Goal: Task Accomplishment & Management: Manage account settings

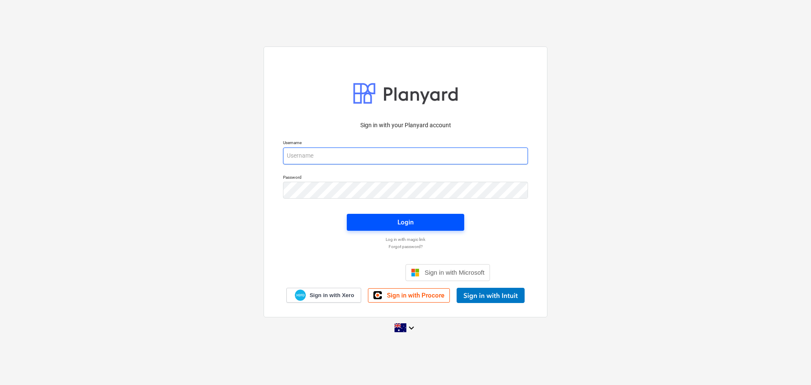
type input "[EMAIL_ADDRESS][DOMAIN_NAME]"
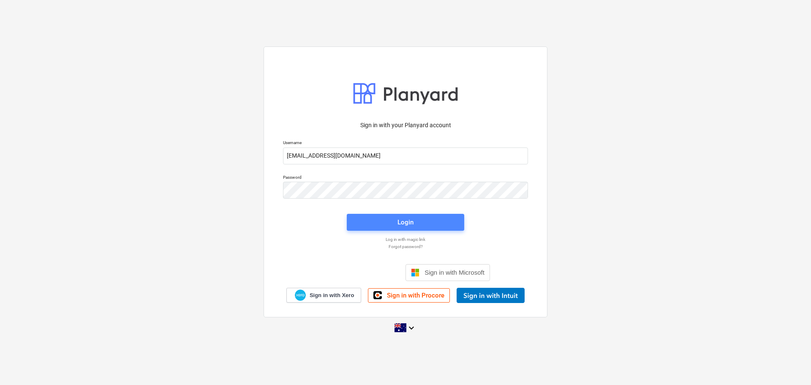
click at [383, 225] on span "Login" at bounding box center [405, 222] width 97 height 11
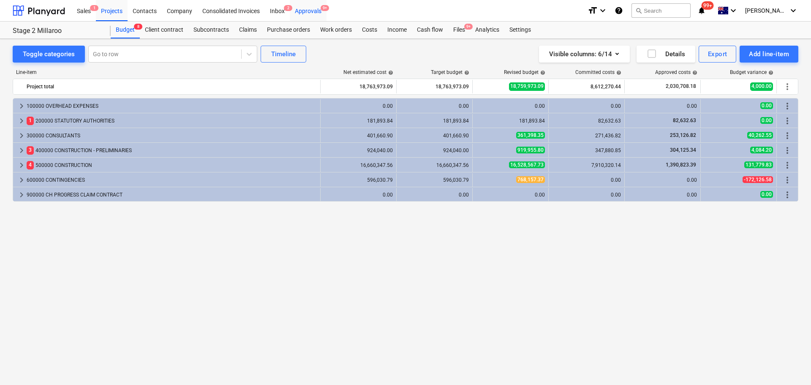
click at [309, 11] on div "Approvals 9+" at bounding box center [308, 11] width 37 height 22
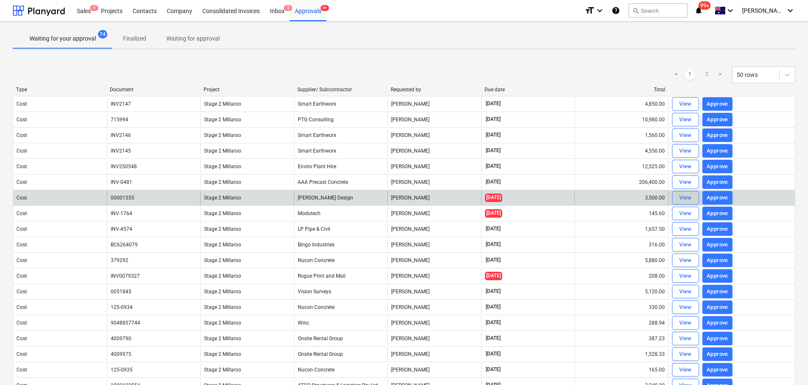
click at [690, 197] on div "View" at bounding box center [685, 198] width 13 height 10
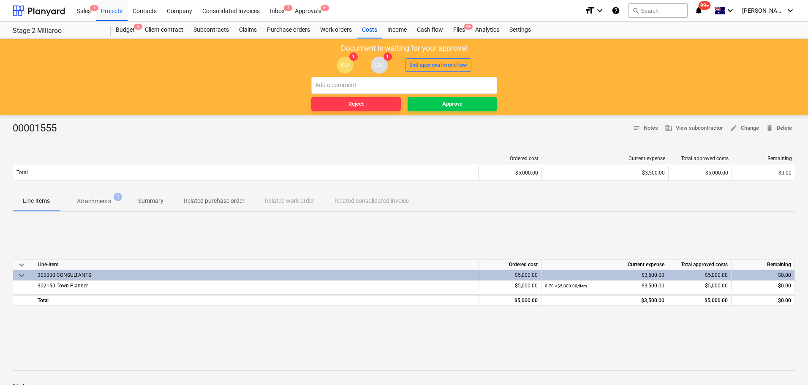
click at [100, 200] on p "Attachments" at bounding box center [94, 201] width 34 height 9
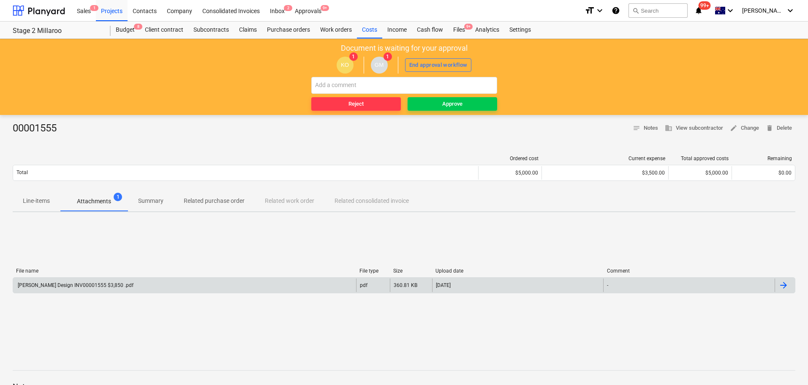
click at [85, 281] on div "[PERSON_NAME] Design INV00001555 $3,850 .pdf" at bounding box center [184, 285] width 343 height 14
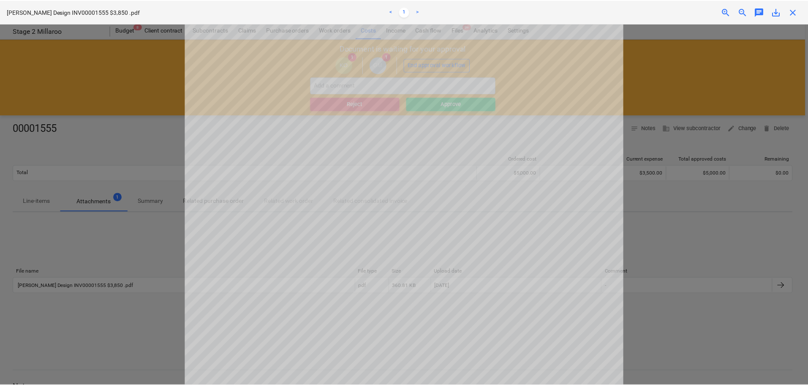
scroll to position [49, 0]
click at [691, 73] on div at bounding box center [405, 204] width 811 height 361
click at [799, 9] on span "close" at bounding box center [796, 12] width 10 height 10
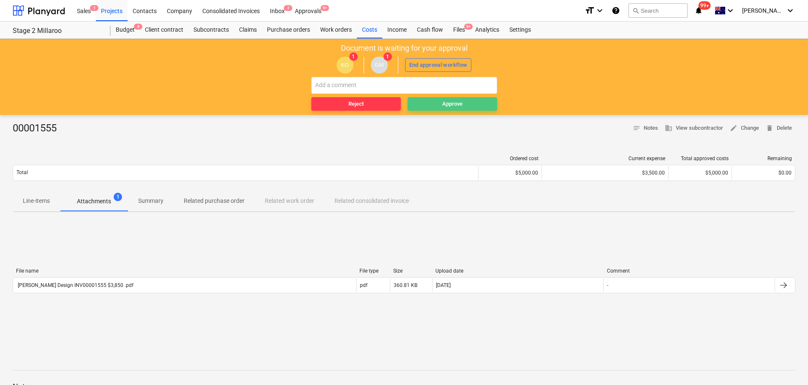
click at [447, 103] on div "Approve" at bounding box center [452, 104] width 20 height 10
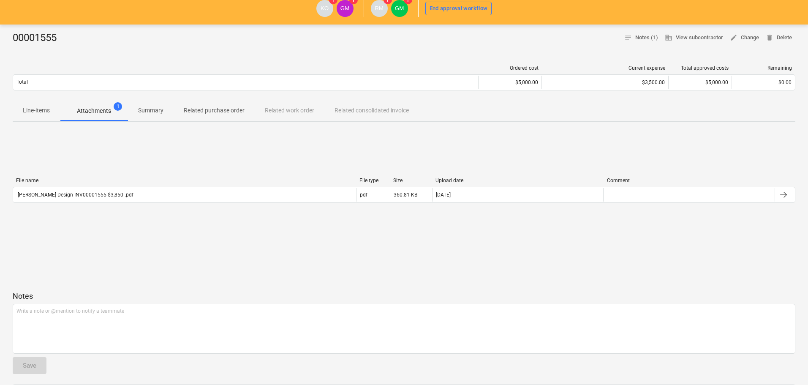
scroll to position [0, 0]
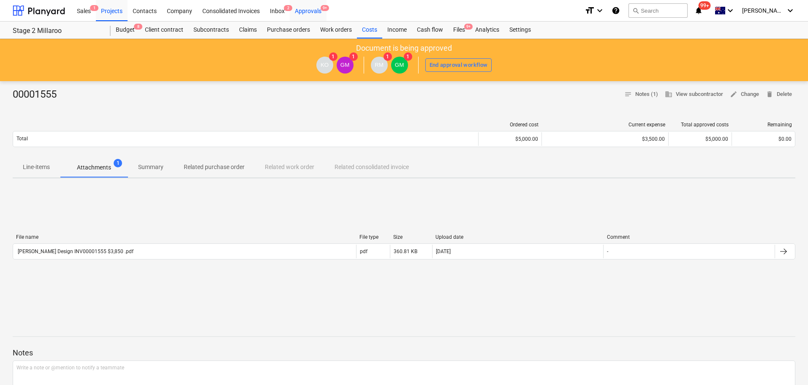
click at [314, 11] on div "Approvals 9+" at bounding box center [308, 11] width 37 height 22
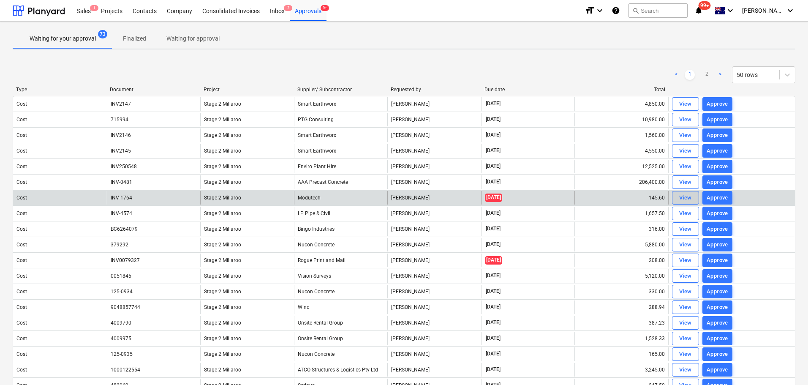
click at [684, 197] on div "View" at bounding box center [685, 198] width 13 height 10
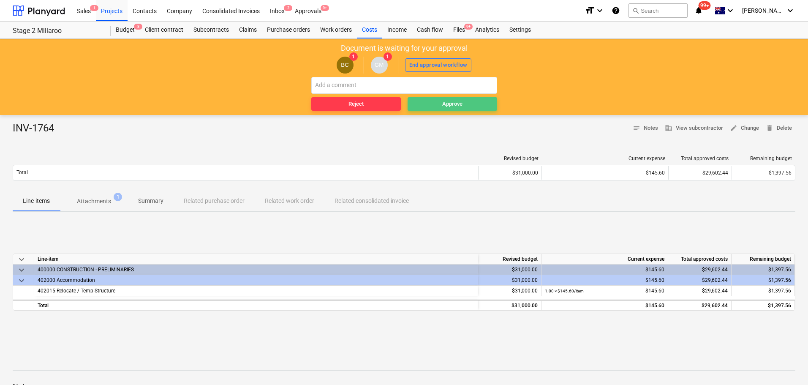
click at [439, 101] on span "Approve" at bounding box center [452, 104] width 83 height 10
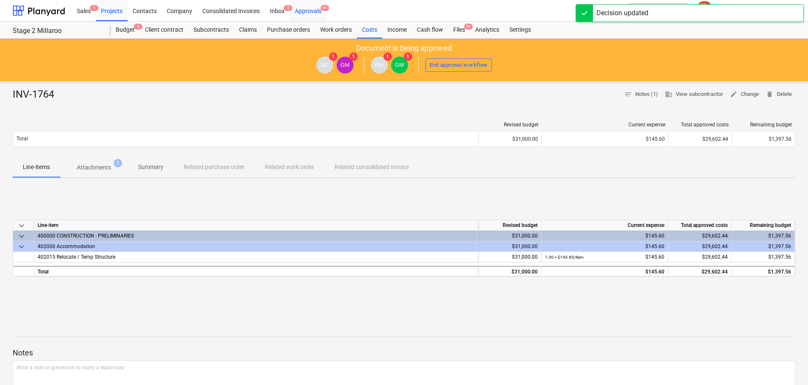
drag, startPoint x: 315, startPoint y: 9, endPoint x: 320, endPoint y: 15, distance: 8.1
click at [315, 9] on div "Approvals 9+" at bounding box center [308, 11] width 37 height 22
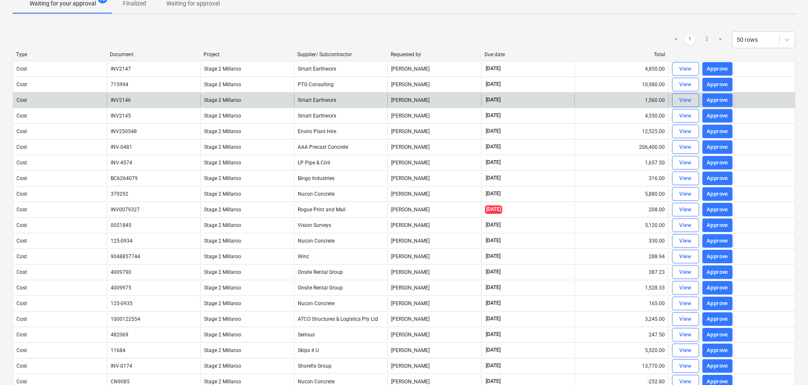
scroll to position [56, 0]
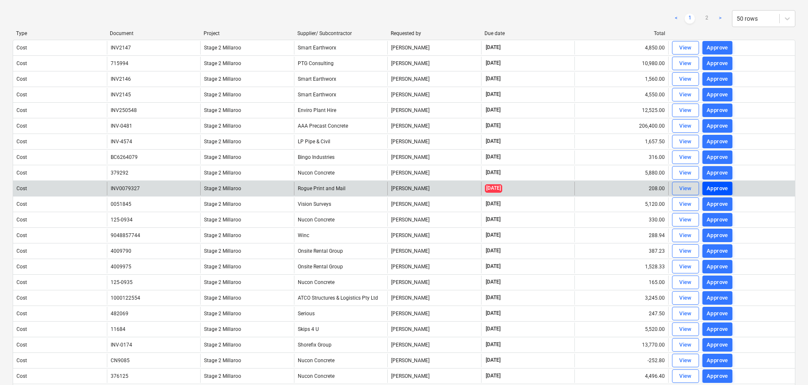
click at [713, 189] on div "Approve" at bounding box center [718, 189] width 22 height 10
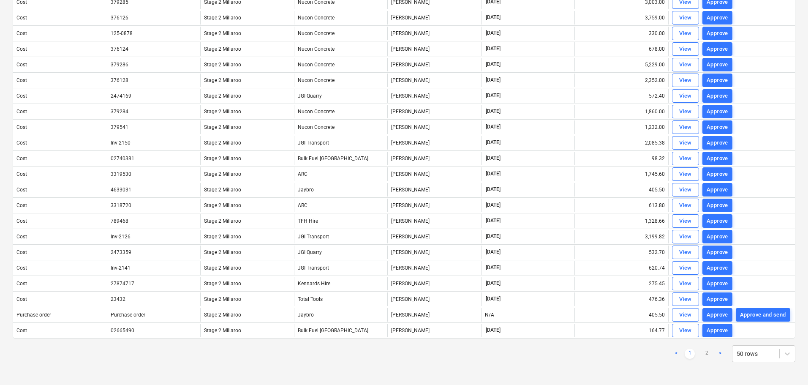
scroll to position [540, 0]
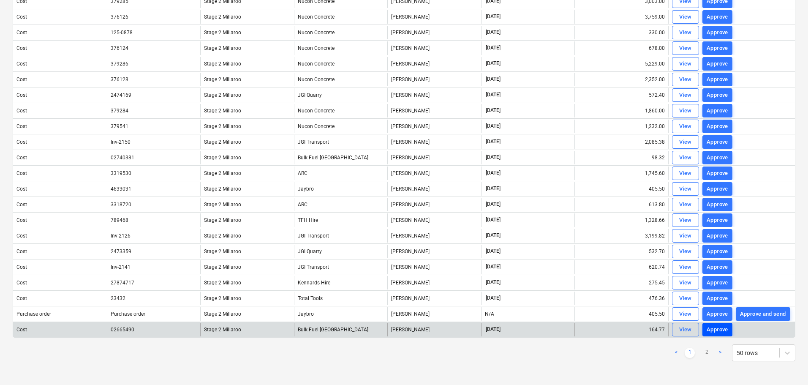
click at [718, 326] on div "Approve" at bounding box center [718, 330] width 22 height 10
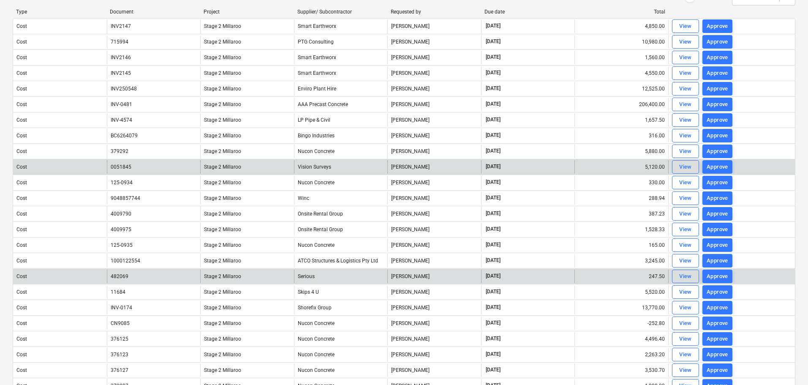
scroll to position [57, 0]
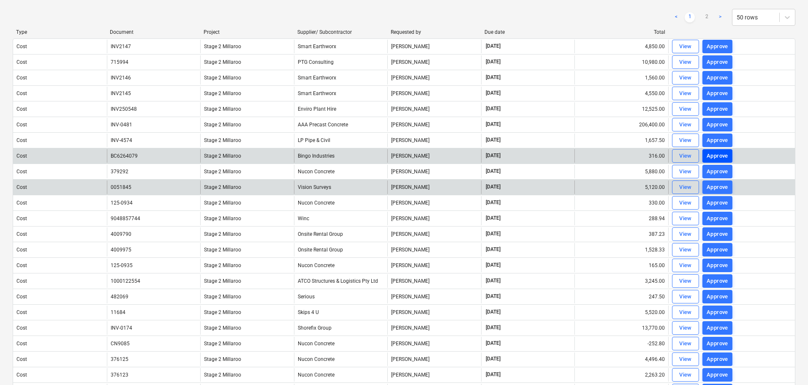
click at [716, 156] on div "Approve" at bounding box center [718, 156] width 22 height 10
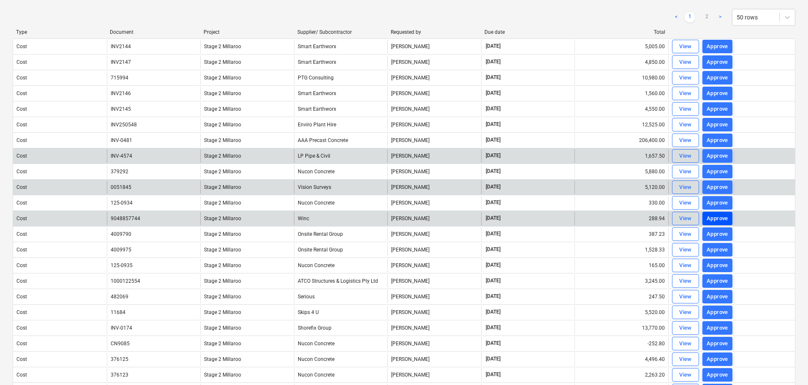
click at [716, 220] on div "Approve" at bounding box center [718, 219] width 22 height 10
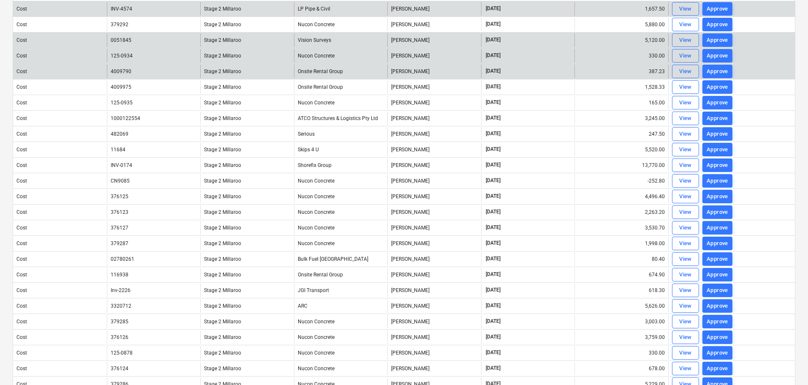
scroll to position [223, 0]
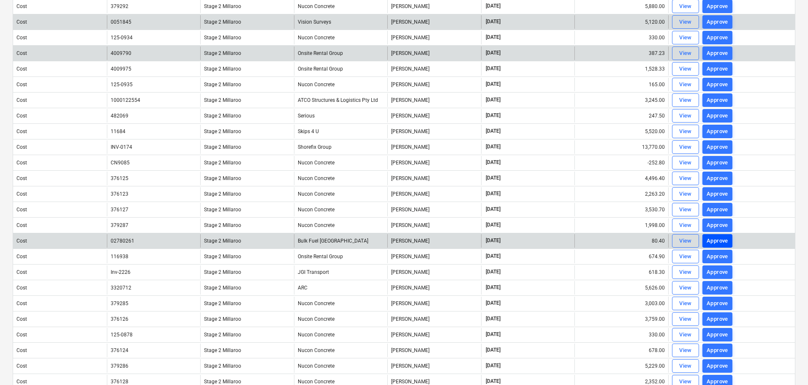
click at [708, 239] on div "Approve" at bounding box center [718, 241] width 22 height 10
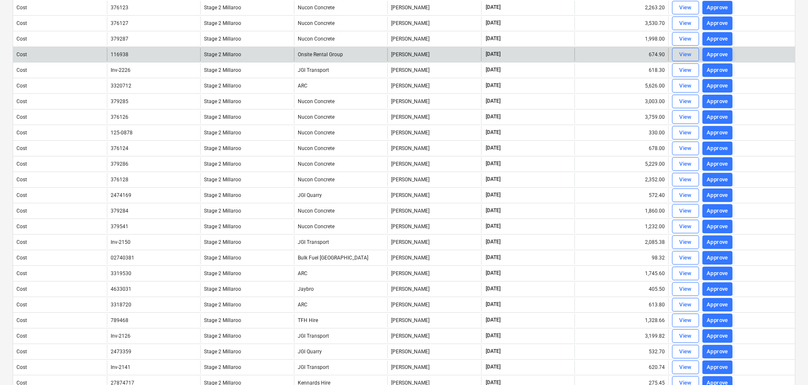
scroll to position [427, 0]
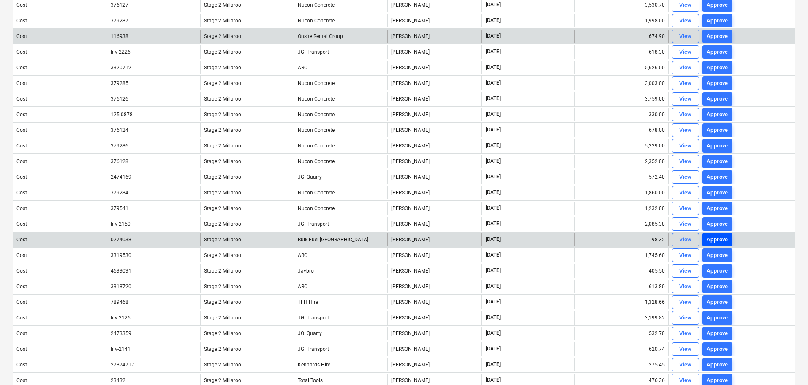
click at [714, 240] on div "Approve" at bounding box center [718, 240] width 22 height 10
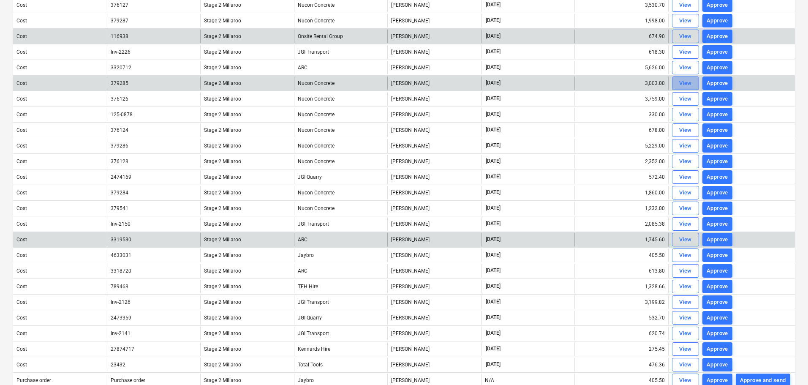
click at [680, 84] on div "View" at bounding box center [685, 84] width 13 height 10
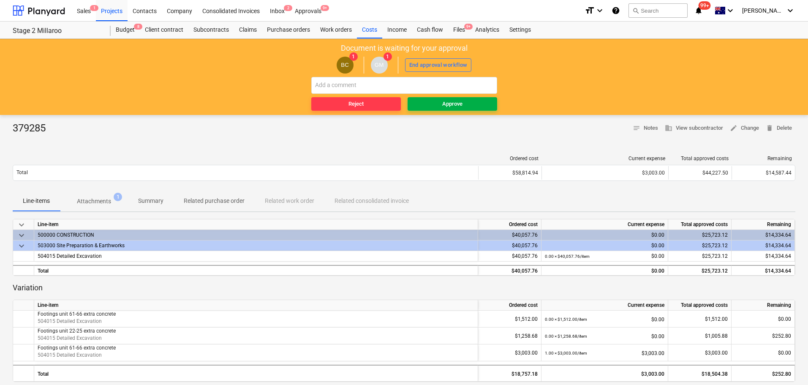
click at [431, 102] on span "Approve" at bounding box center [452, 104] width 83 height 10
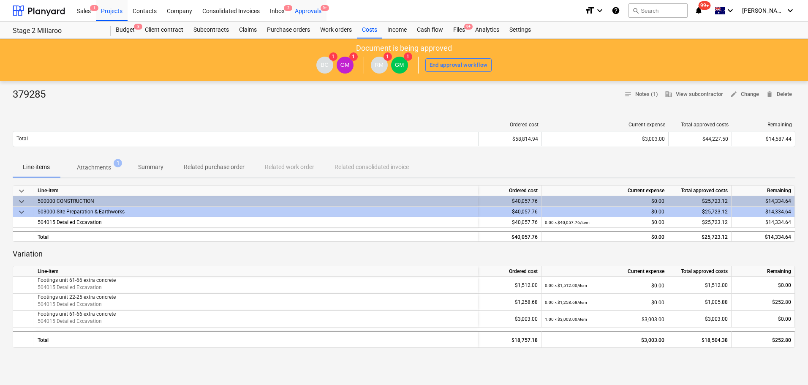
drag, startPoint x: 310, startPoint y: 8, endPoint x: 316, endPoint y: 15, distance: 8.7
click at [310, 8] on div "Approvals 9+" at bounding box center [308, 11] width 37 height 22
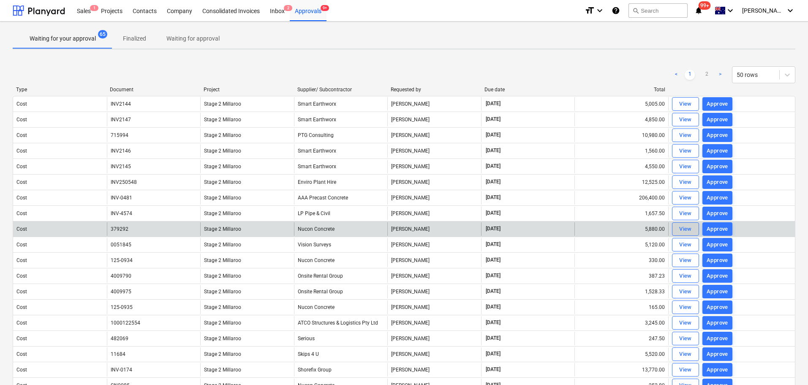
click at [684, 227] on div "View" at bounding box center [685, 229] width 13 height 10
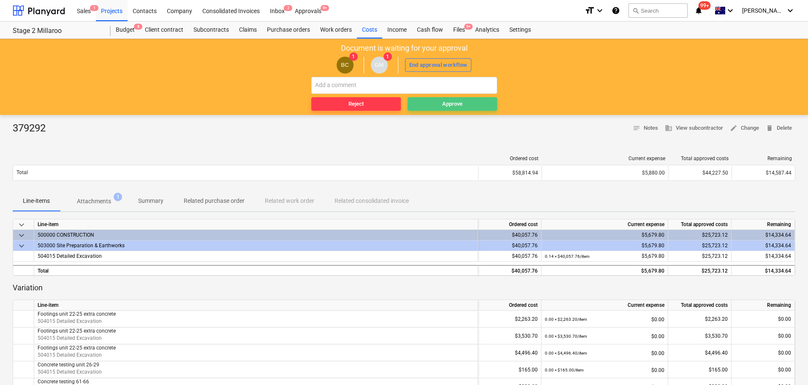
click at [452, 101] on div "Approve" at bounding box center [452, 104] width 20 height 10
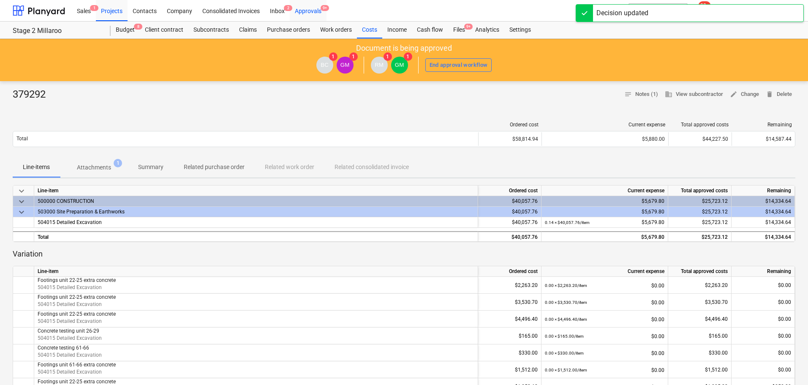
click at [311, 11] on div "Approvals 9+" at bounding box center [308, 11] width 37 height 22
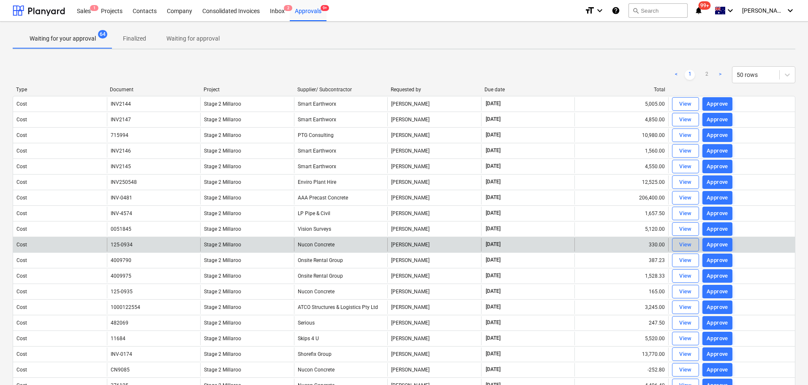
click at [682, 242] on div "View" at bounding box center [685, 245] width 13 height 10
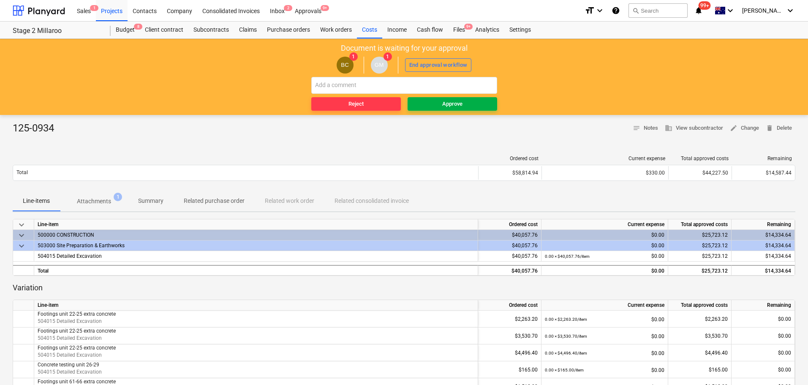
click at [469, 106] on span "Approve" at bounding box center [452, 104] width 83 height 10
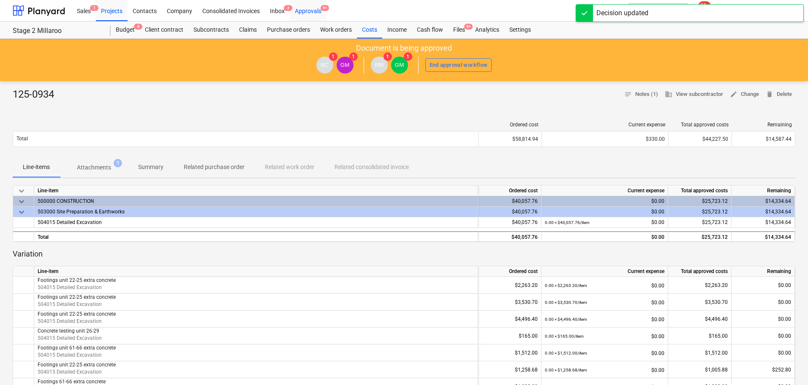
click at [312, 11] on div "Approvals 9+" at bounding box center [308, 11] width 37 height 22
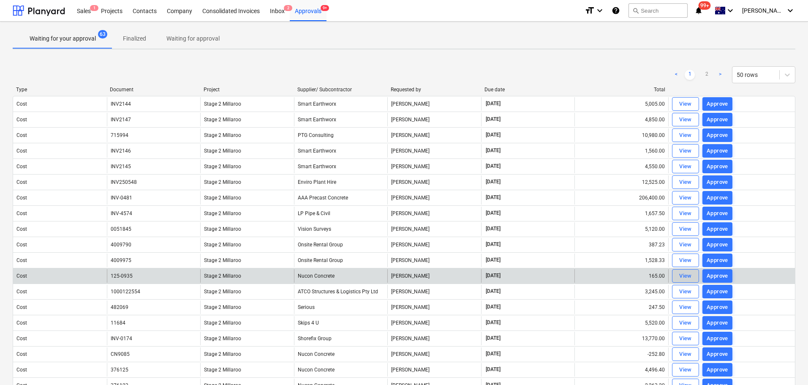
click at [684, 277] on div "View" at bounding box center [685, 276] width 13 height 10
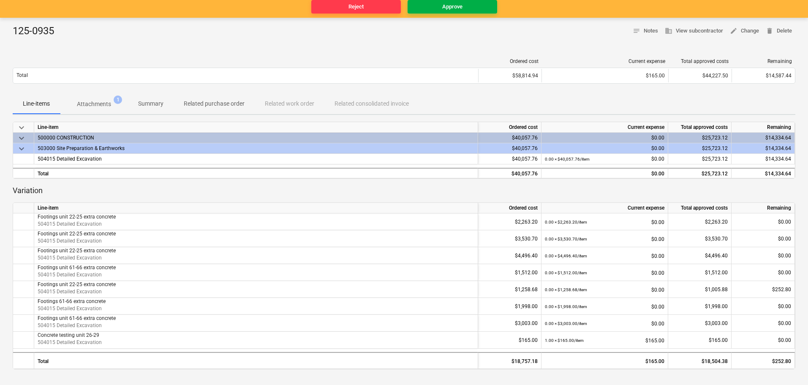
scroll to position [92, 0]
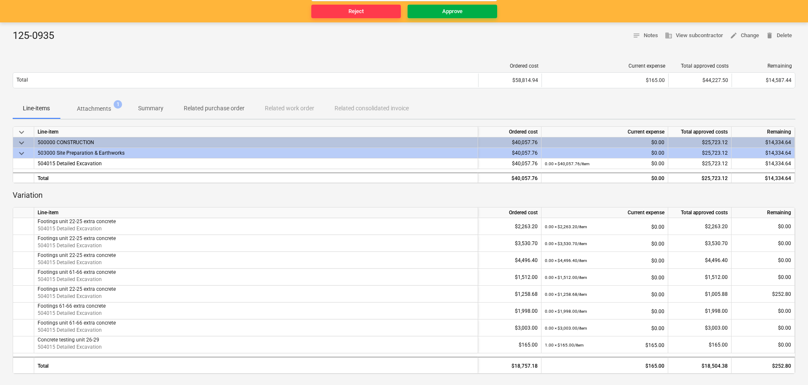
click at [438, 8] on span "Approve" at bounding box center [452, 12] width 83 height 10
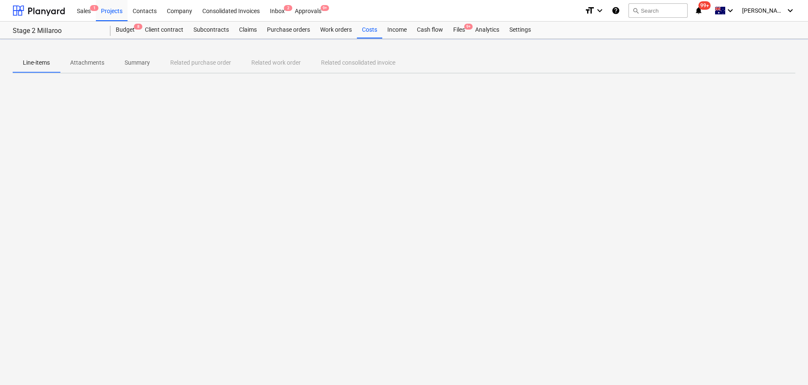
scroll to position [0, 0]
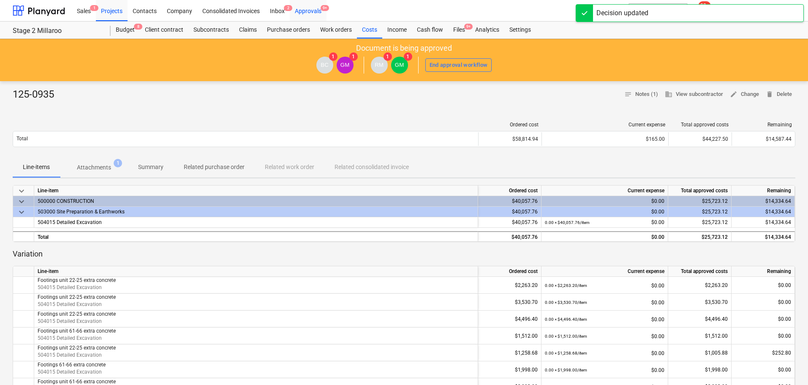
click at [309, 13] on div "Approvals 9+" at bounding box center [308, 11] width 37 height 22
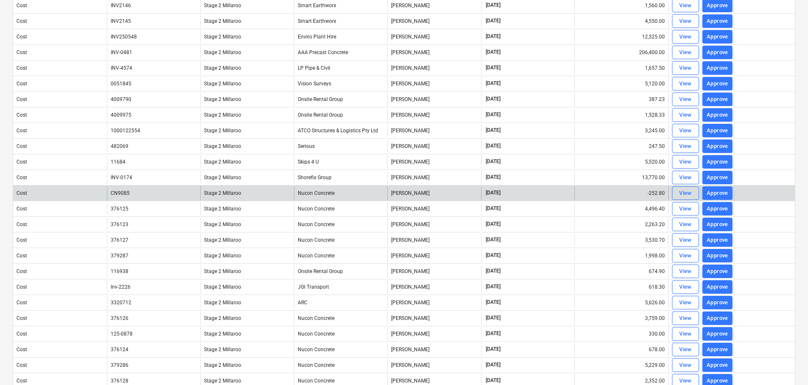
scroll to position [147, 0]
click at [680, 192] on div "View" at bounding box center [685, 192] width 13 height 10
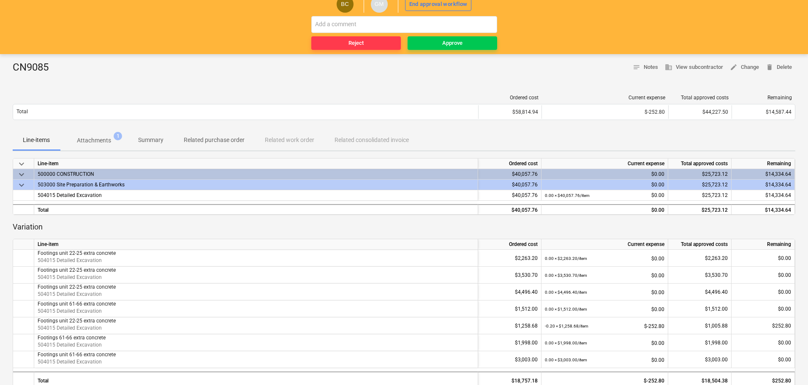
scroll to position [49, 0]
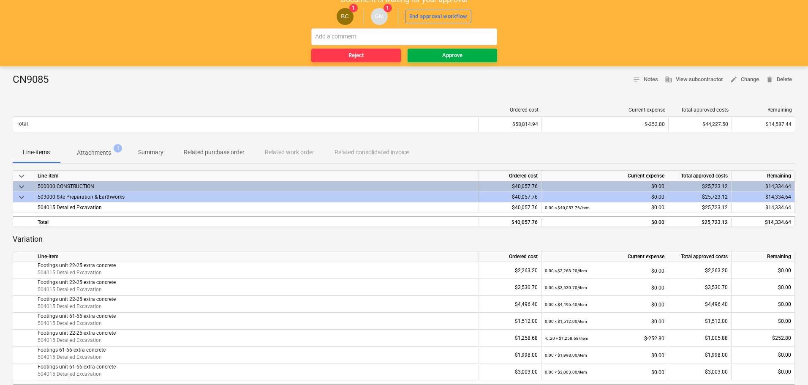
click at [448, 54] on div "Approve" at bounding box center [452, 56] width 20 height 10
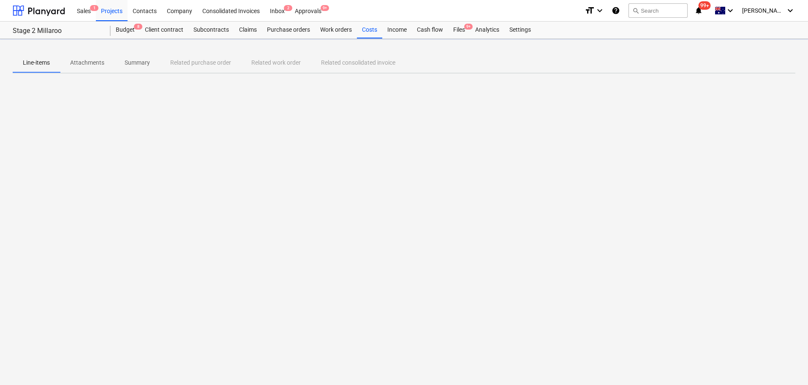
scroll to position [0, 0]
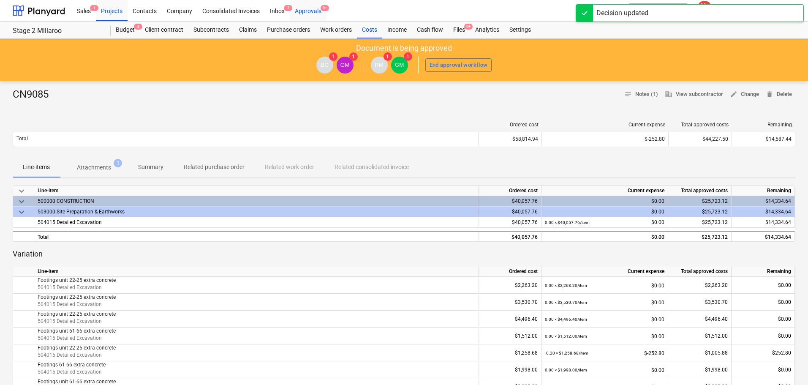
click at [310, 13] on div "Approvals 9+" at bounding box center [308, 11] width 37 height 22
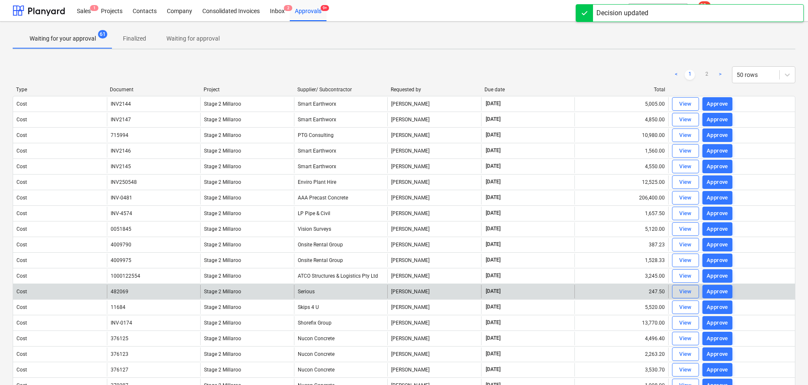
scroll to position [173, 0]
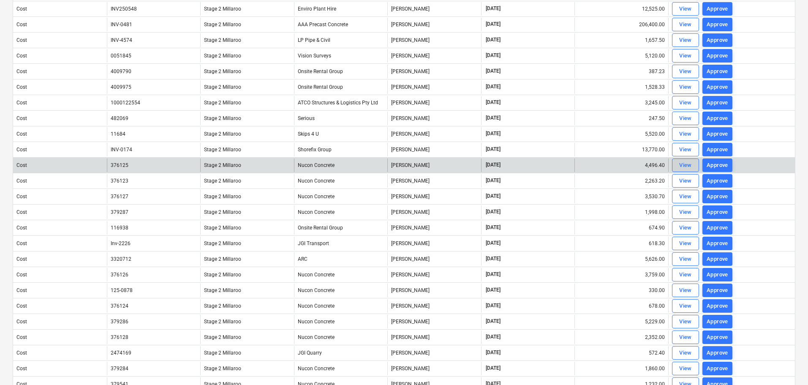
click at [685, 163] on div "View" at bounding box center [685, 165] width 13 height 10
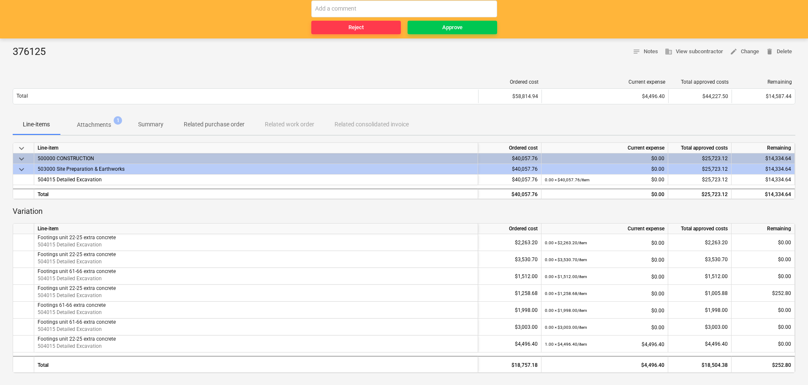
scroll to position [99, 0]
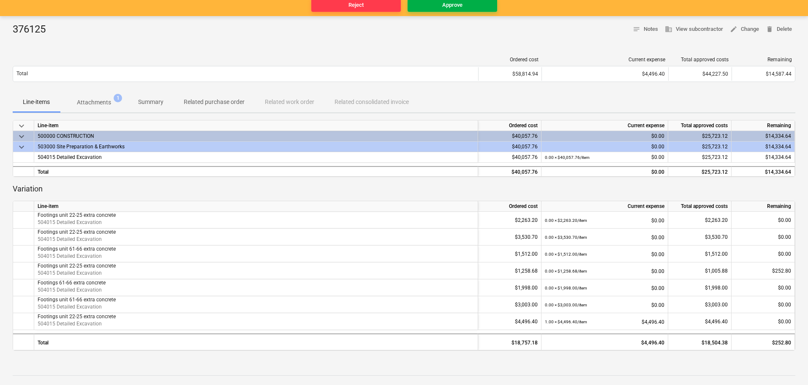
click at [453, 8] on div "Approve" at bounding box center [452, 5] width 20 height 10
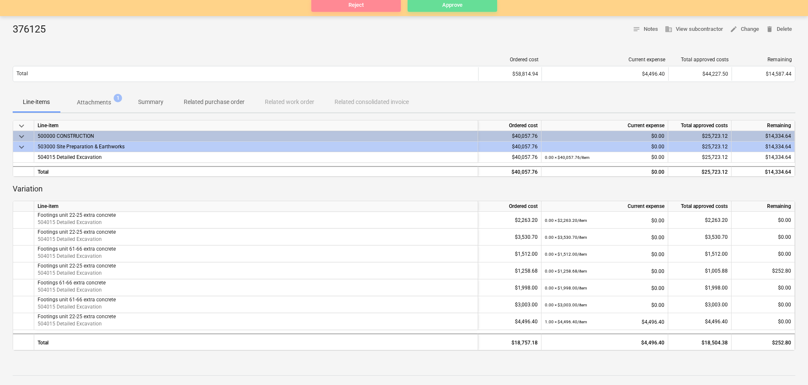
scroll to position [0, 0]
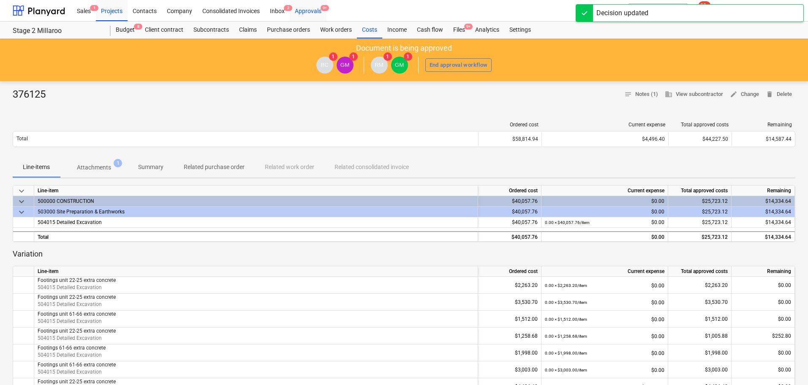
click at [319, 11] on div "Approvals 9+" at bounding box center [308, 11] width 37 height 22
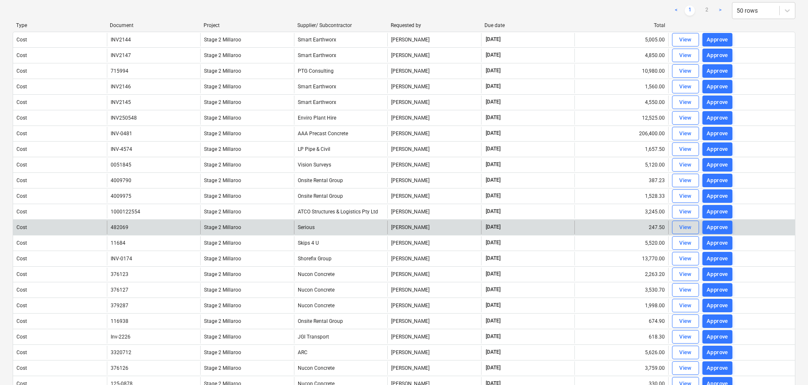
scroll to position [109, 0]
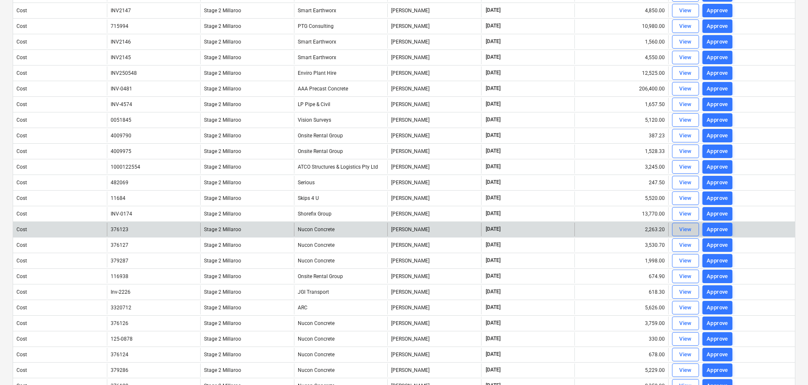
click at [689, 230] on div "View" at bounding box center [685, 230] width 13 height 10
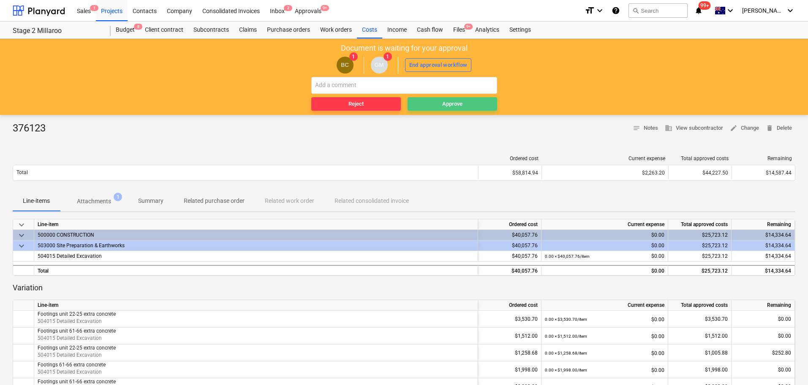
click at [448, 103] on div "Approve" at bounding box center [452, 104] width 20 height 10
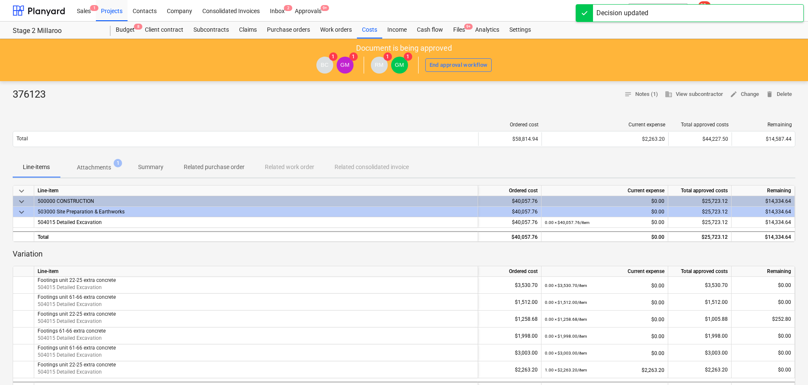
drag, startPoint x: 319, startPoint y: 11, endPoint x: 329, endPoint y: 19, distance: 12.6
click at [319, 11] on div "Approvals 9+" at bounding box center [308, 11] width 37 height 22
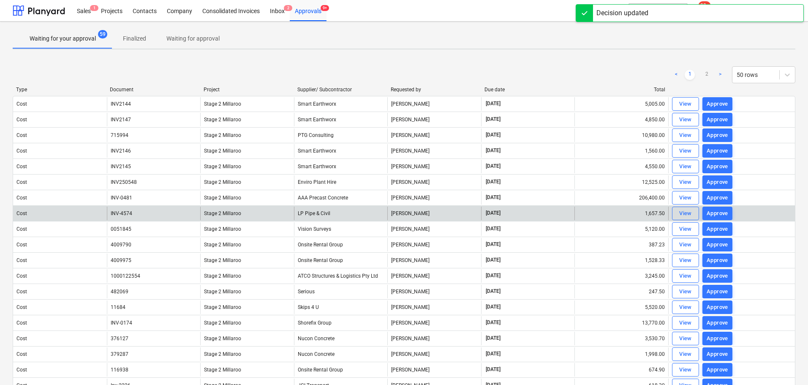
scroll to position [122, 0]
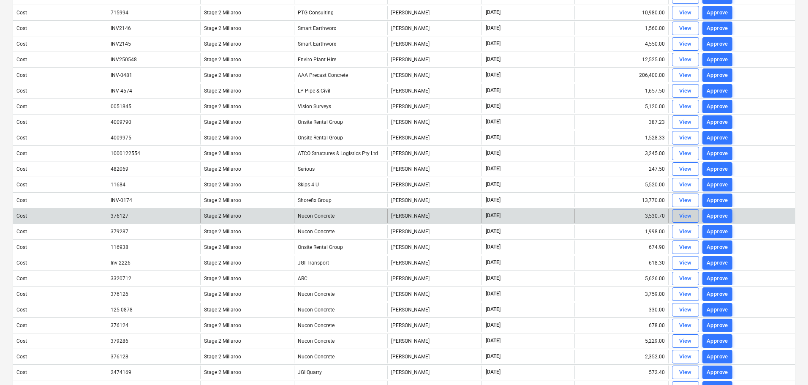
click at [682, 216] on div "View" at bounding box center [685, 216] width 13 height 10
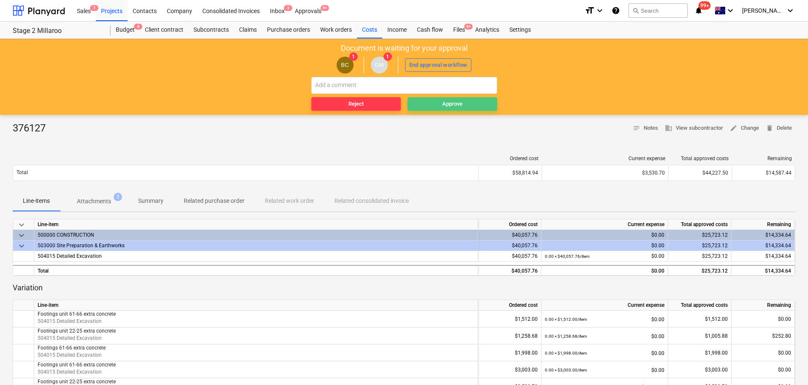
click at [450, 102] on div "Approve" at bounding box center [452, 104] width 20 height 10
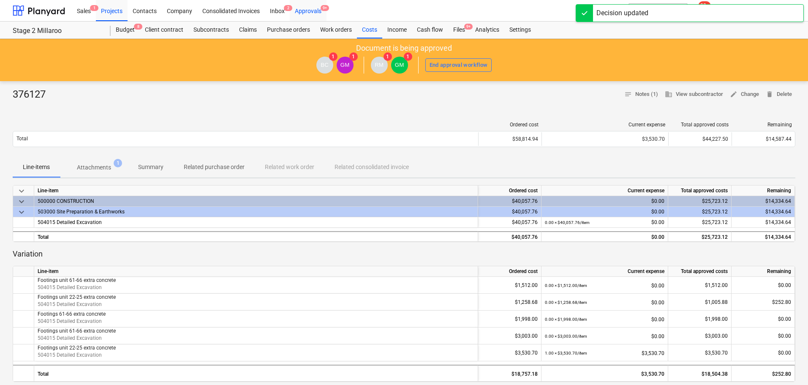
click at [306, 9] on div "Approvals 9+" at bounding box center [308, 11] width 37 height 22
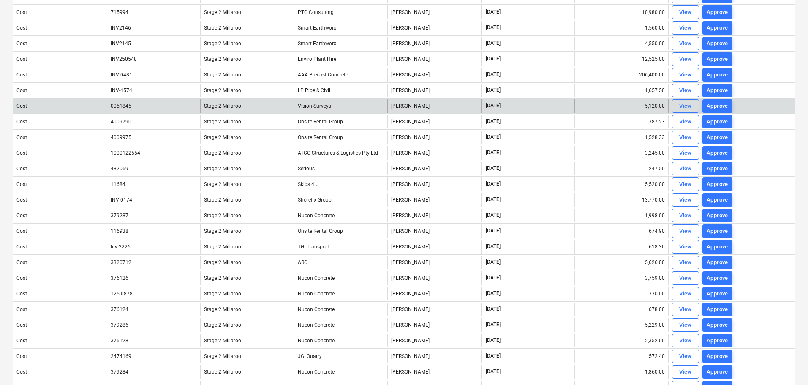
scroll to position [128, 0]
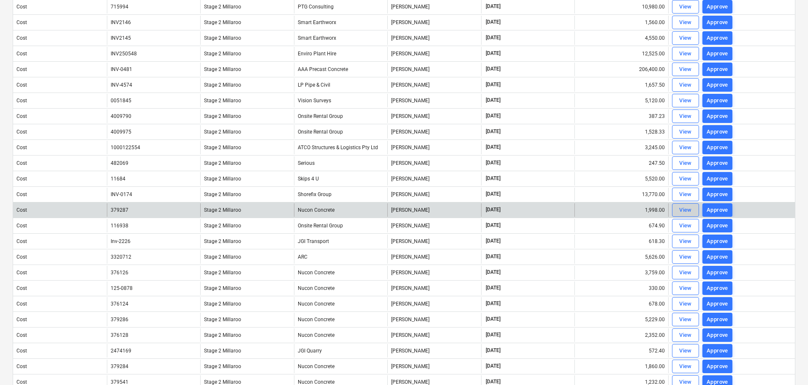
click at [691, 209] on div "View" at bounding box center [685, 210] width 13 height 10
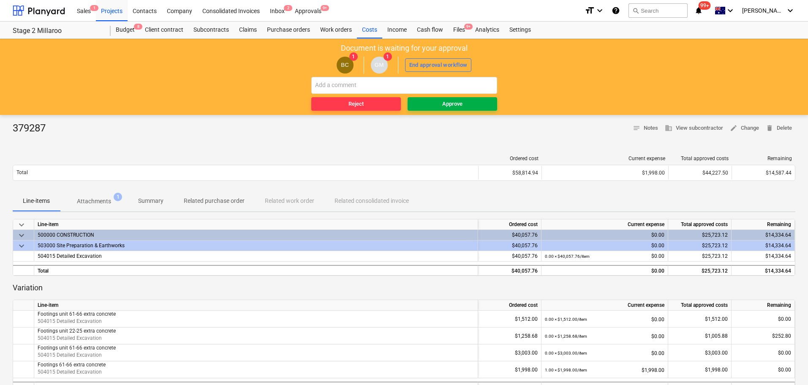
click at [457, 104] on div "Approve" at bounding box center [452, 104] width 20 height 10
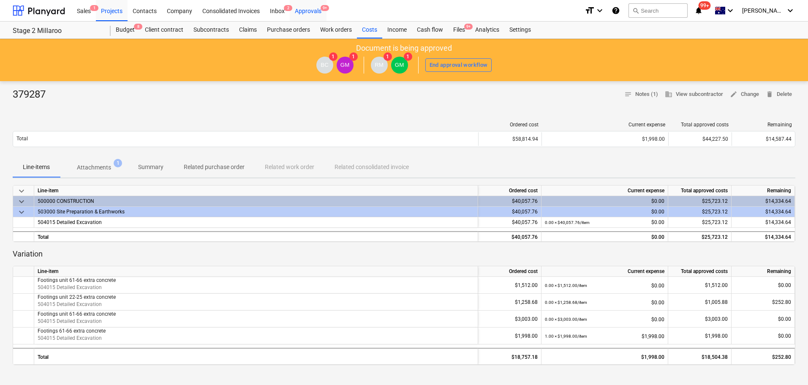
click at [310, 11] on div "Approvals 9+" at bounding box center [308, 11] width 37 height 22
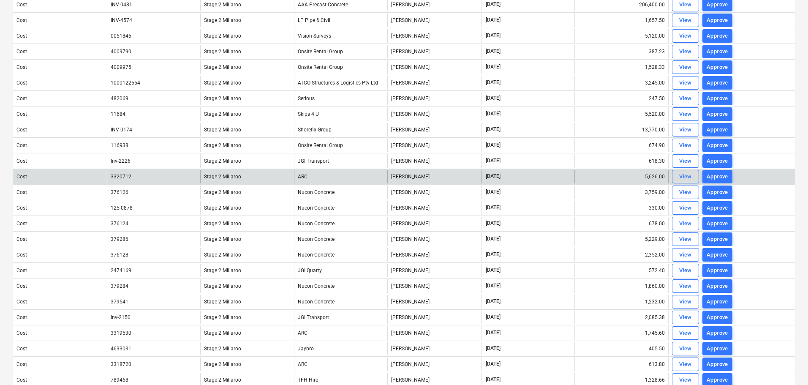
scroll to position [195, 0]
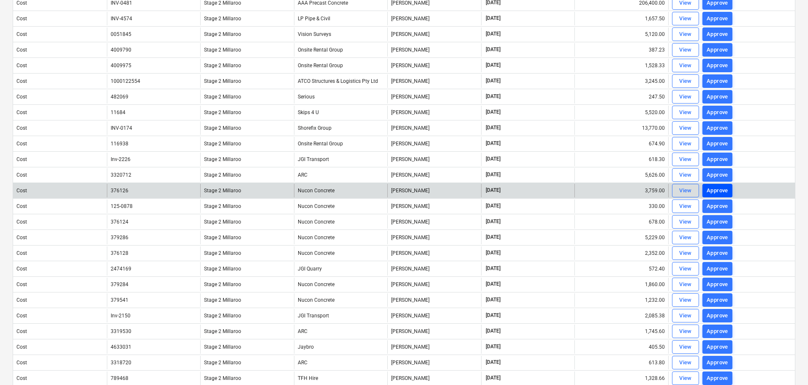
click at [713, 190] on div "Approve" at bounding box center [718, 191] width 22 height 10
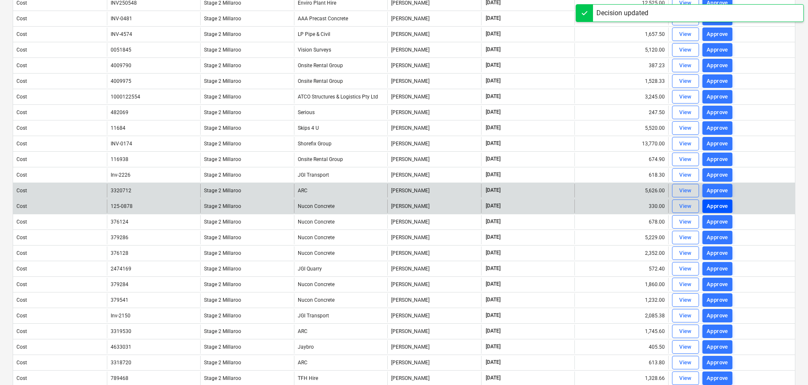
click at [717, 206] on div "Approve" at bounding box center [718, 206] width 22 height 10
click at [718, 208] on div "Approve" at bounding box center [718, 206] width 22 height 10
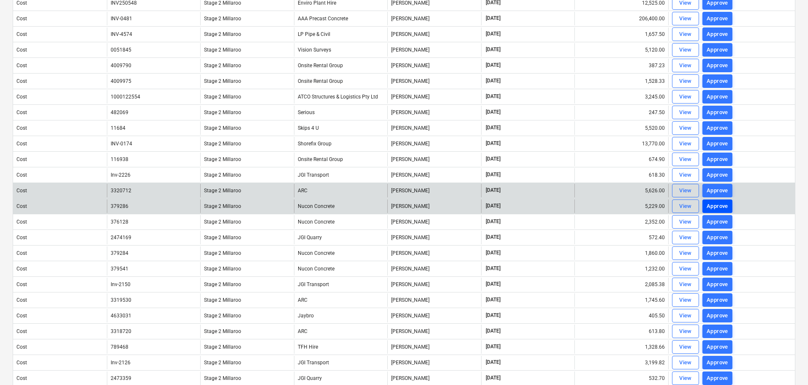
click at [715, 207] on div "Approve" at bounding box center [718, 206] width 22 height 10
click at [713, 207] on div "Approve" at bounding box center [718, 206] width 22 height 10
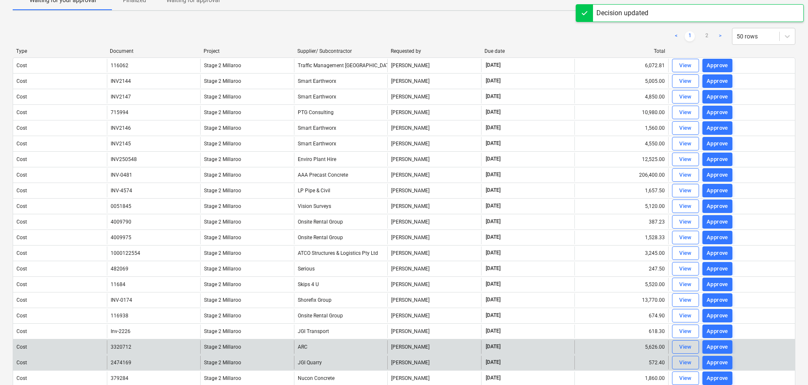
scroll to position [0, 0]
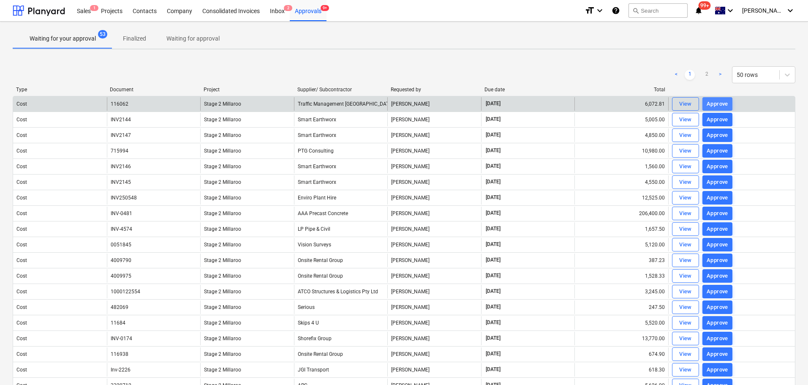
click at [718, 103] on div "Approve" at bounding box center [718, 104] width 22 height 10
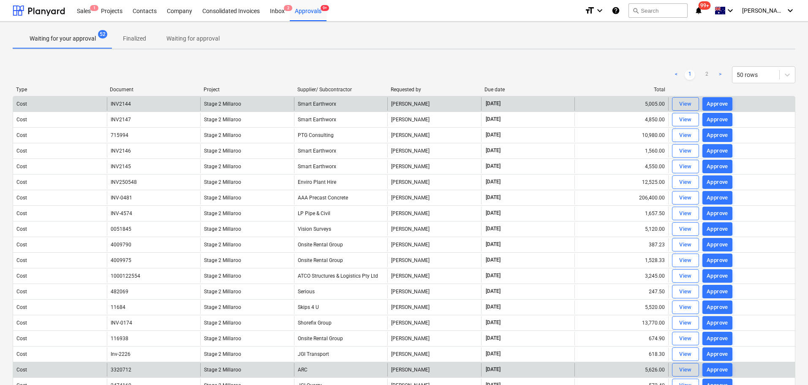
scroll to position [16, 0]
